Goal: Transaction & Acquisition: Download file/media

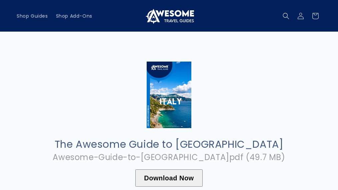
click at [193, 179] on button "Download Now" at bounding box center [168, 178] width 67 height 17
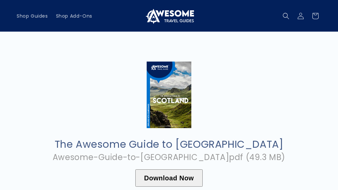
click at [187, 184] on button "Download Now" at bounding box center [168, 178] width 67 height 17
